Goal: Information Seeking & Learning: Learn about a topic

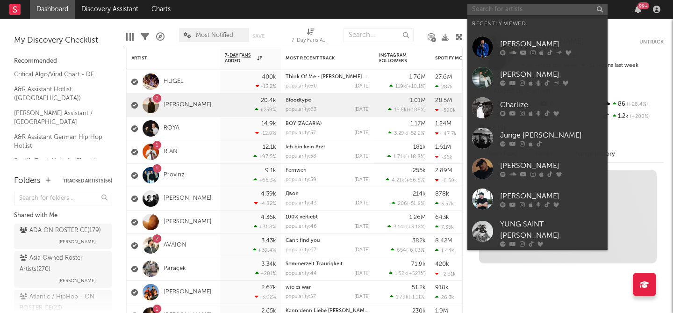
click at [539, 12] on input "text" at bounding box center [537, 10] width 140 height 12
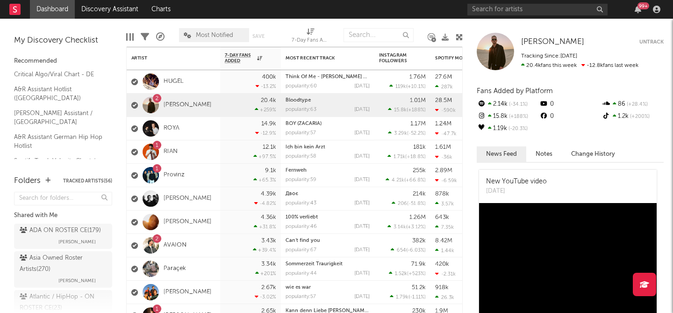
click at [403, 12] on nav "Dashboard Discovery Assistant Charts 99 +" at bounding box center [336, 9] width 673 height 19
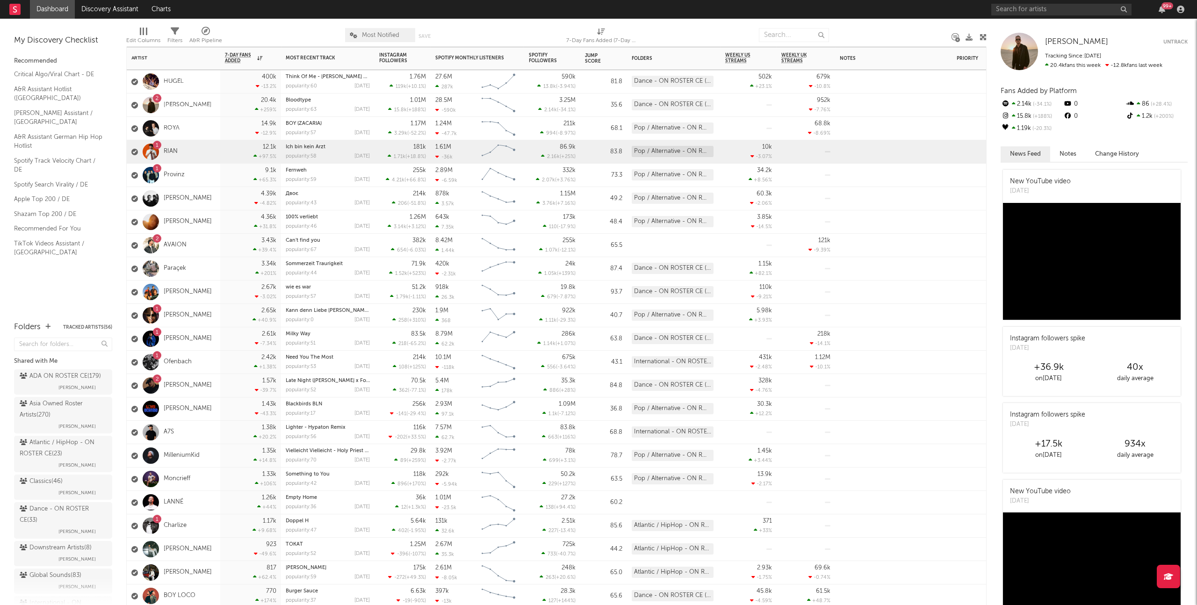
click at [222, 152] on div "12.1k +97.5 %" at bounding box center [250, 151] width 61 height 23
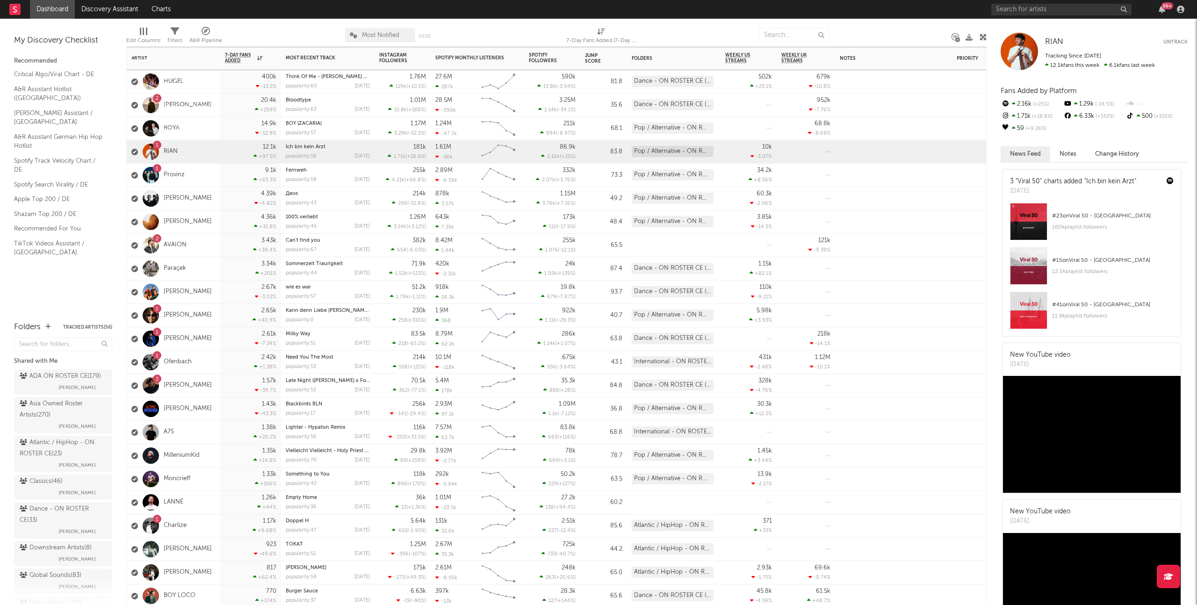
click at [220, 168] on div "9.1k +65.3 %" at bounding box center [250, 175] width 61 height 23
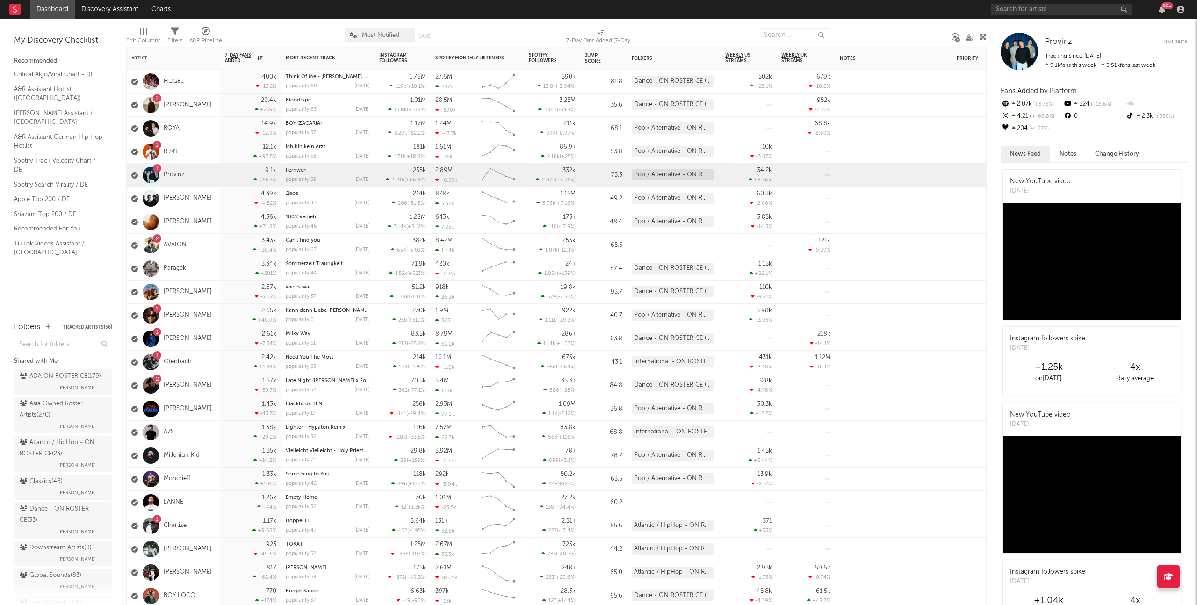
click at [211, 238] on div "2 AVAION" at bounding box center [173, 245] width 93 height 23
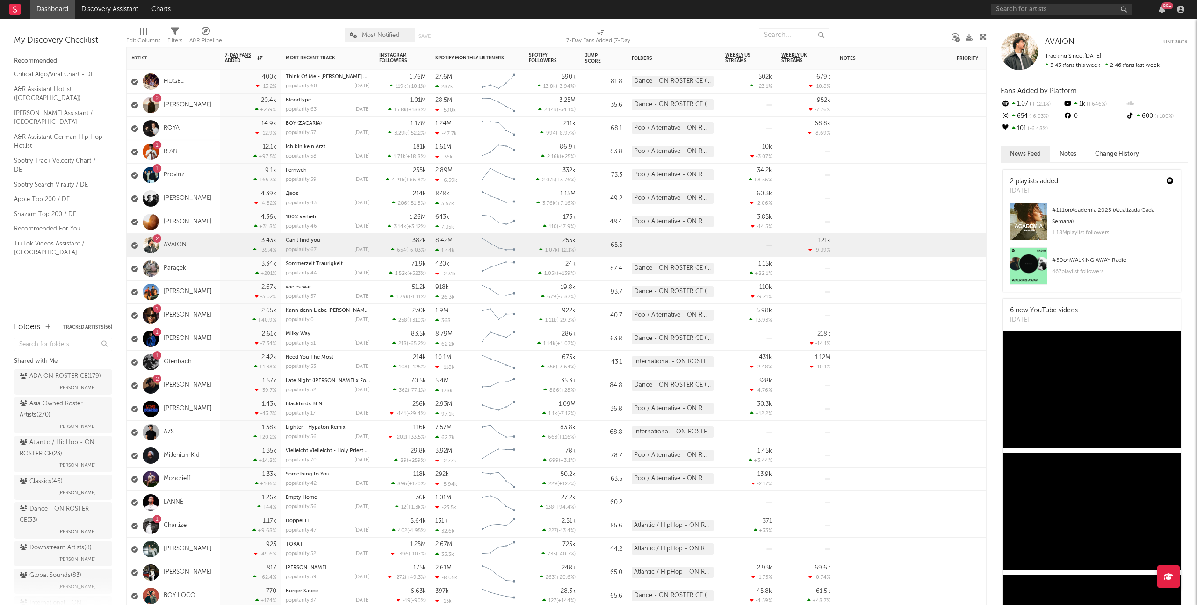
click at [217, 312] on div "1 [PERSON_NAME]" at bounding box center [173, 315] width 93 height 23
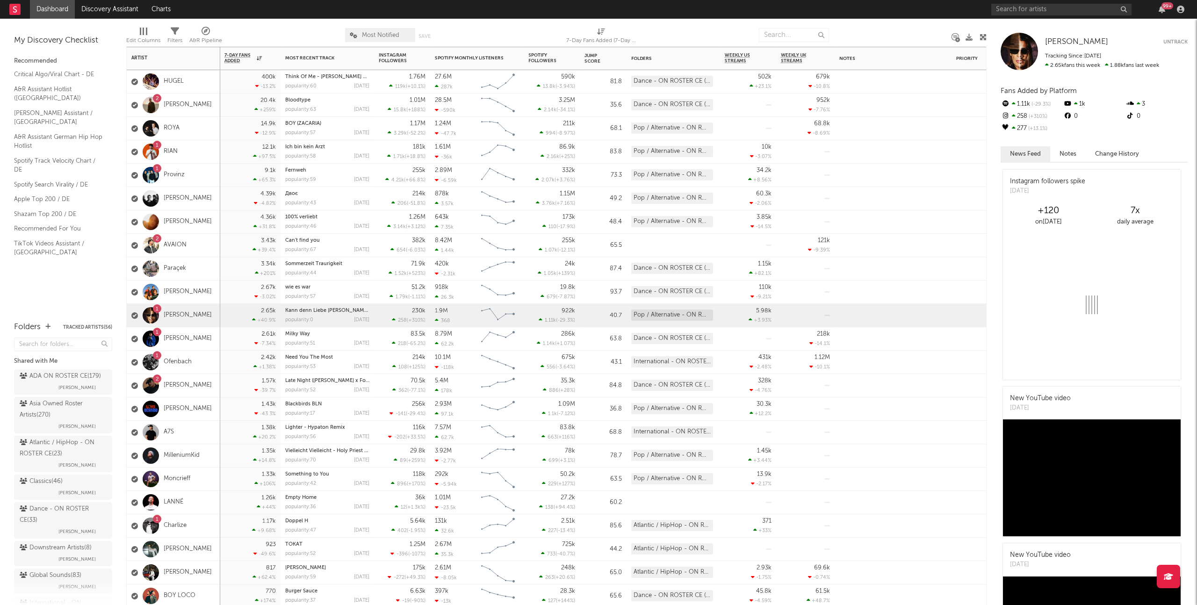
click at [223, 312] on div "2.61k -7.34 %" at bounding box center [250, 338] width 61 height 23
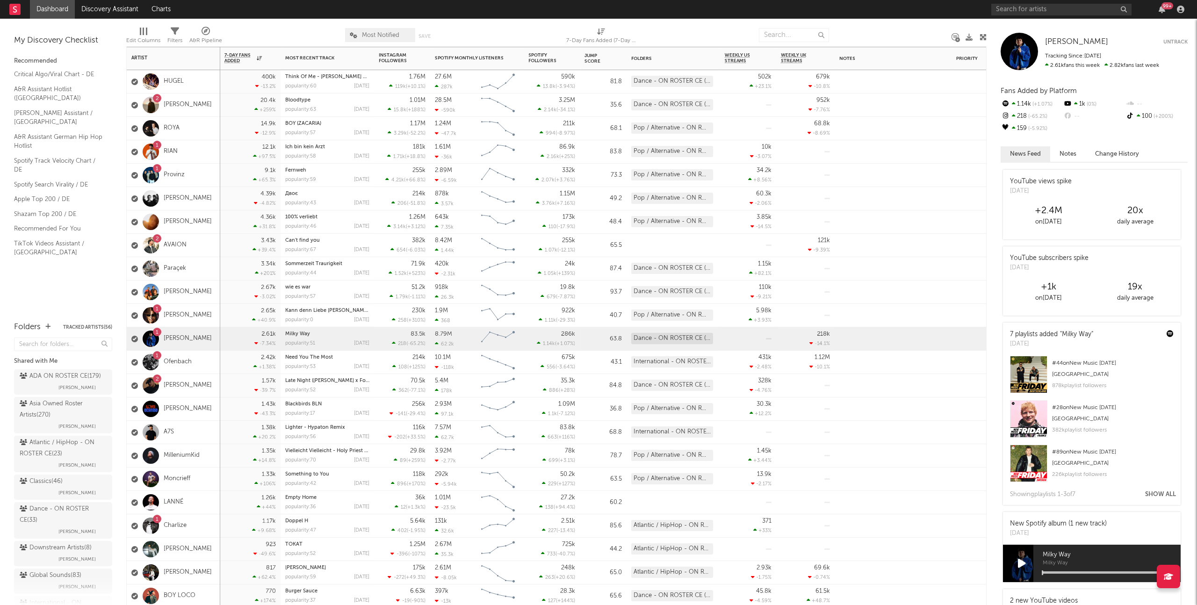
click at [221, 312] on div "2.42k +1.38 %" at bounding box center [250, 362] width 61 height 23
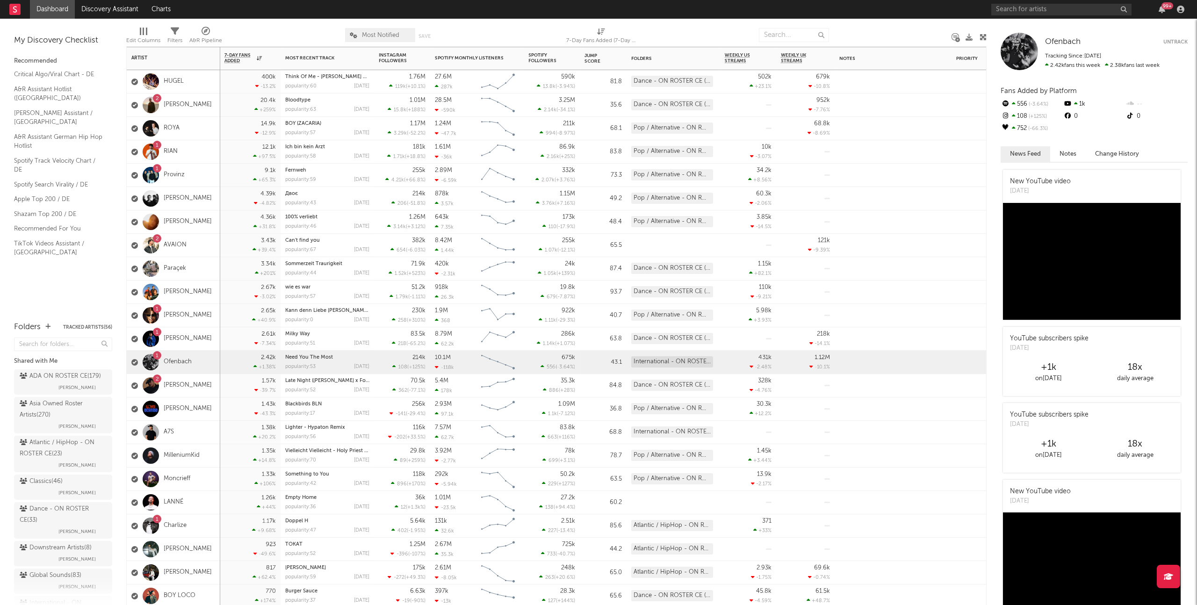
click at [236, 312] on div "1.57k -39.7 %" at bounding box center [249, 385] width 51 height 23
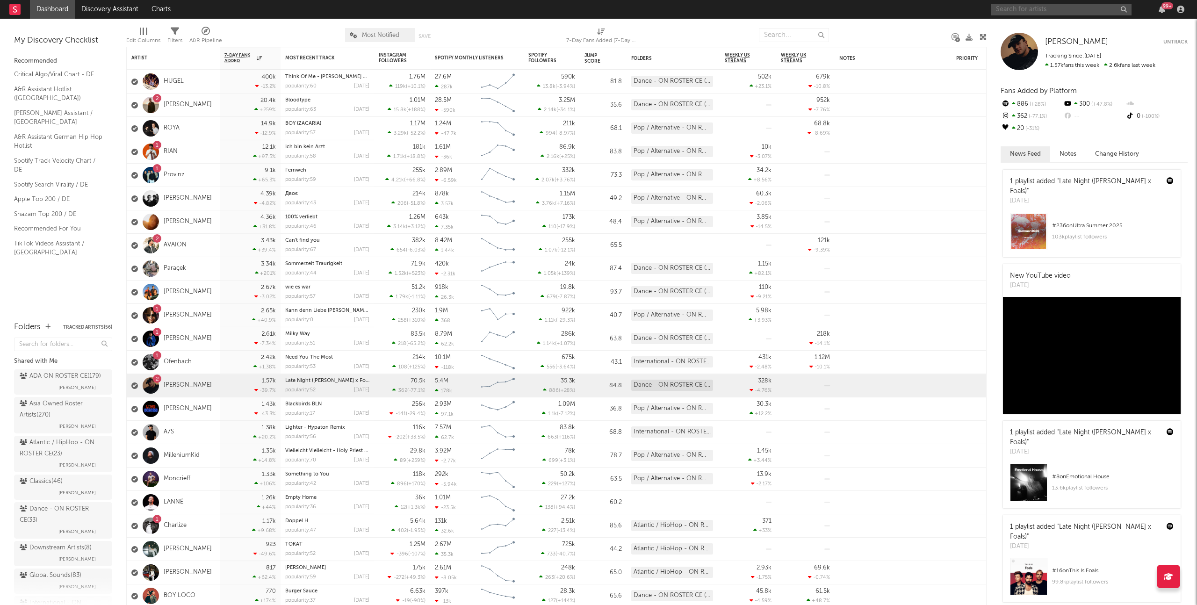
click at [673, 10] on input "text" at bounding box center [1061, 10] width 140 height 12
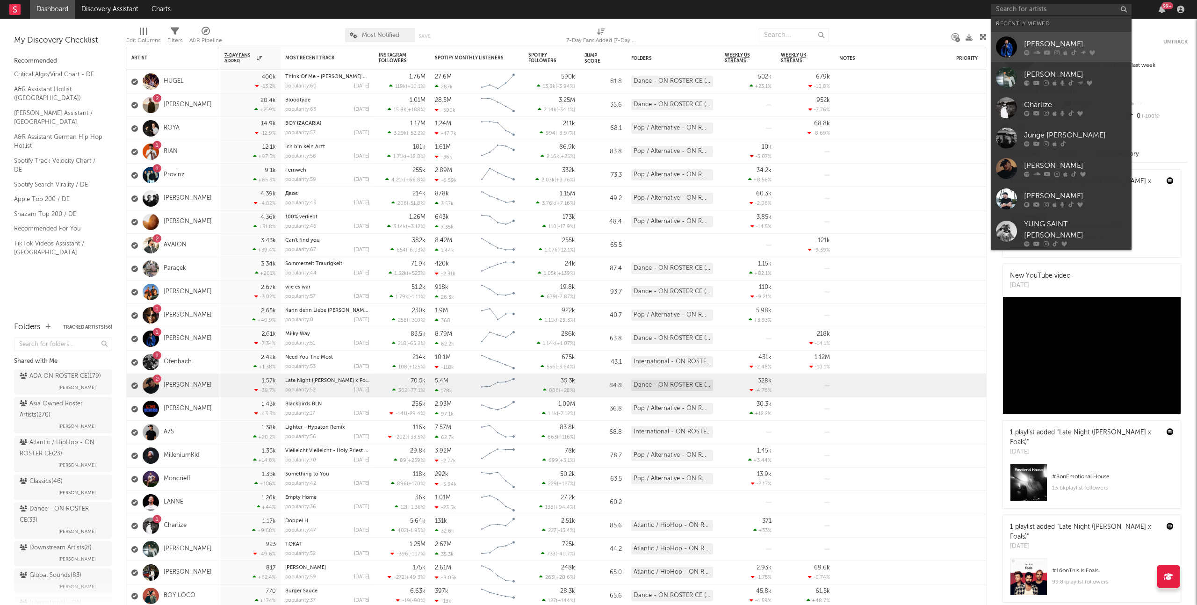
click at [673, 38] on div "[PERSON_NAME]" at bounding box center [1075, 43] width 103 height 11
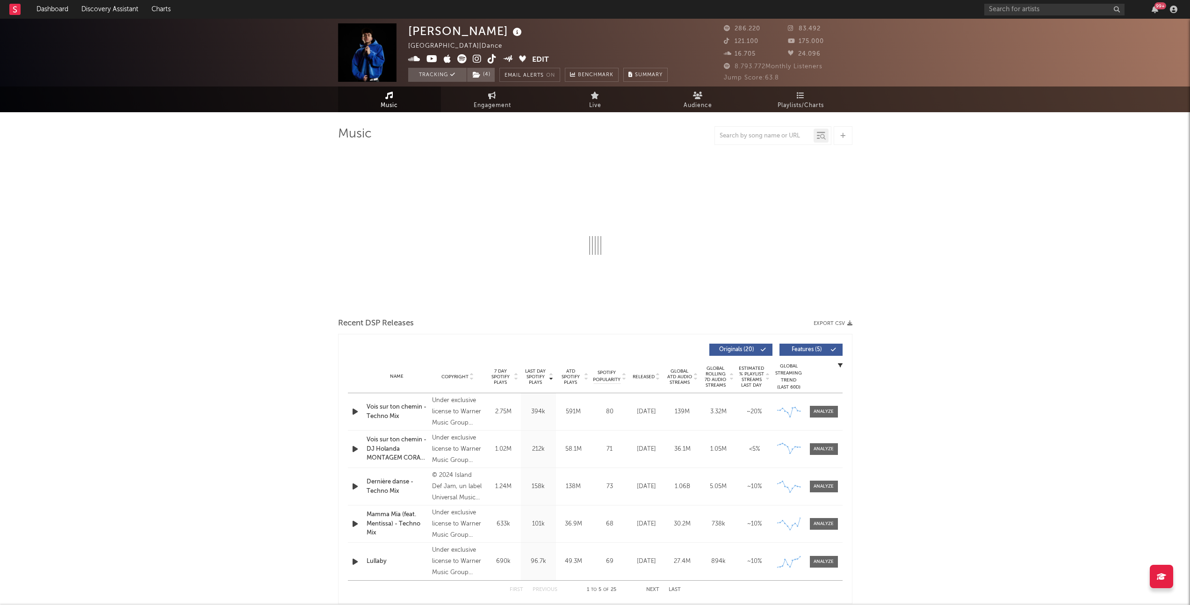
select select "6m"
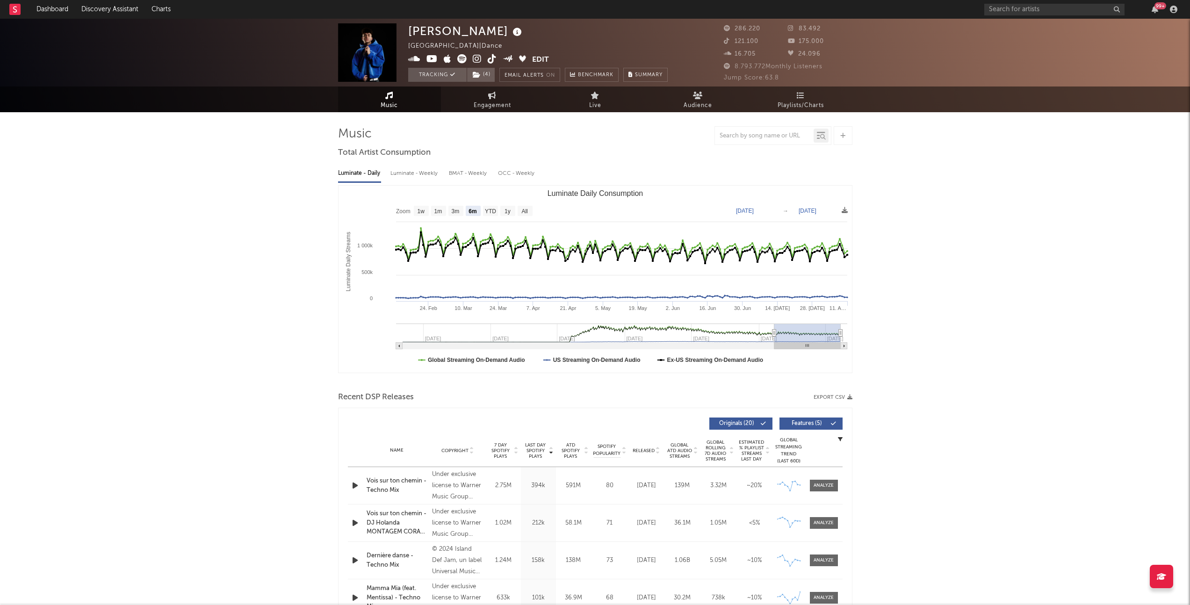
click at [477, 57] on icon at bounding box center [477, 58] width 9 height 9
click at [55, 6] on link "Dashboard" at bounding box center [52, 9] width 45 height 19
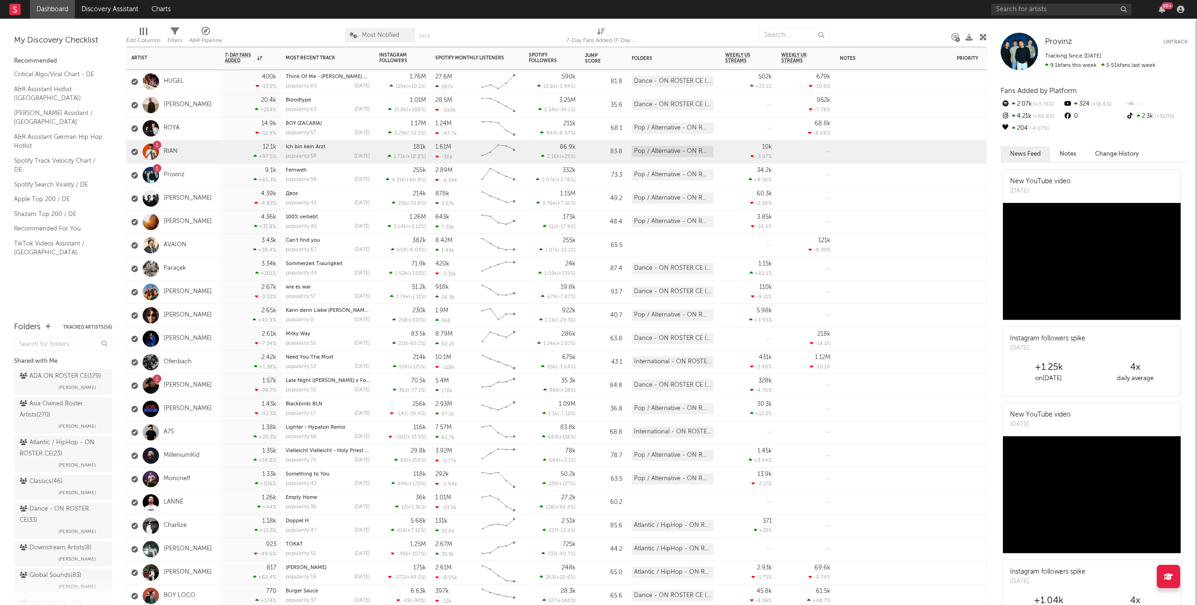
click at [200, 151] on div "1 RIAN" at bounding box center [173, 151] width 93 height 23
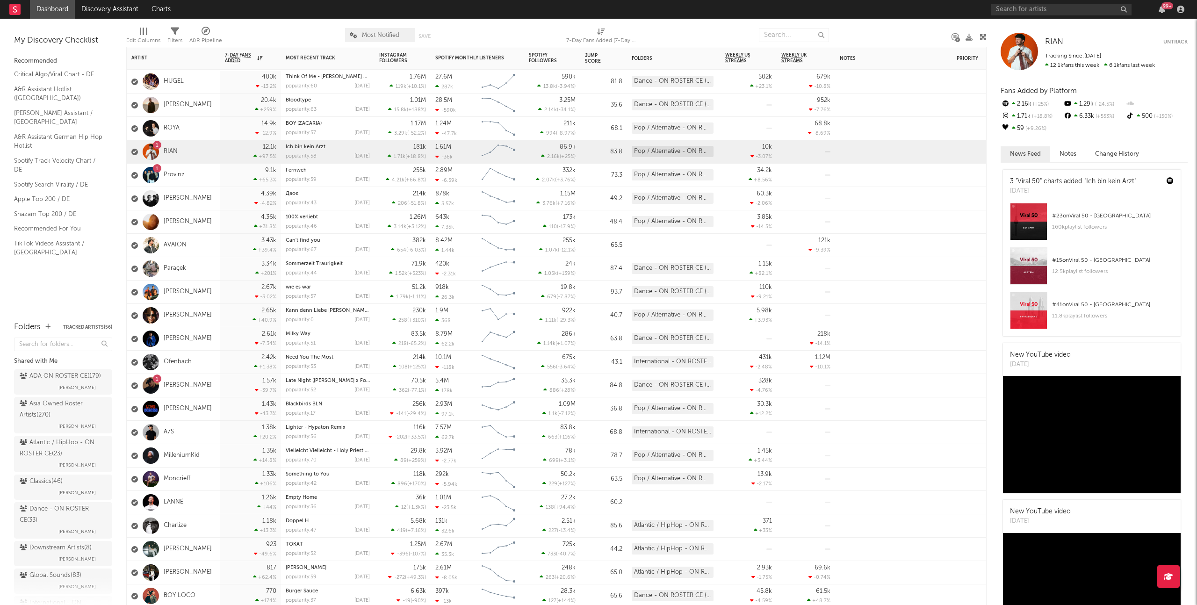
click at [215, 312] on div "[PERSON_NAME]" at bounding box center [173, 338] width 93 height 23
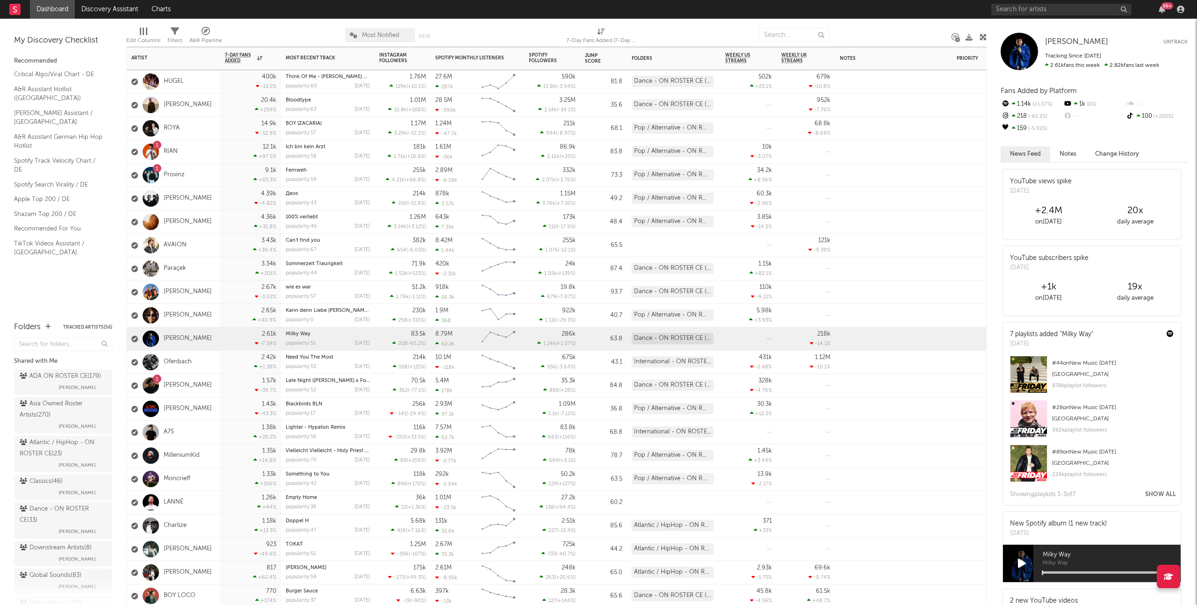
click at [207, 172] on div "1 Provinz" at bounding box center [173, 175] width 93 height 23
